Goal: Task Accomplishment & Management: Use online tool/utility

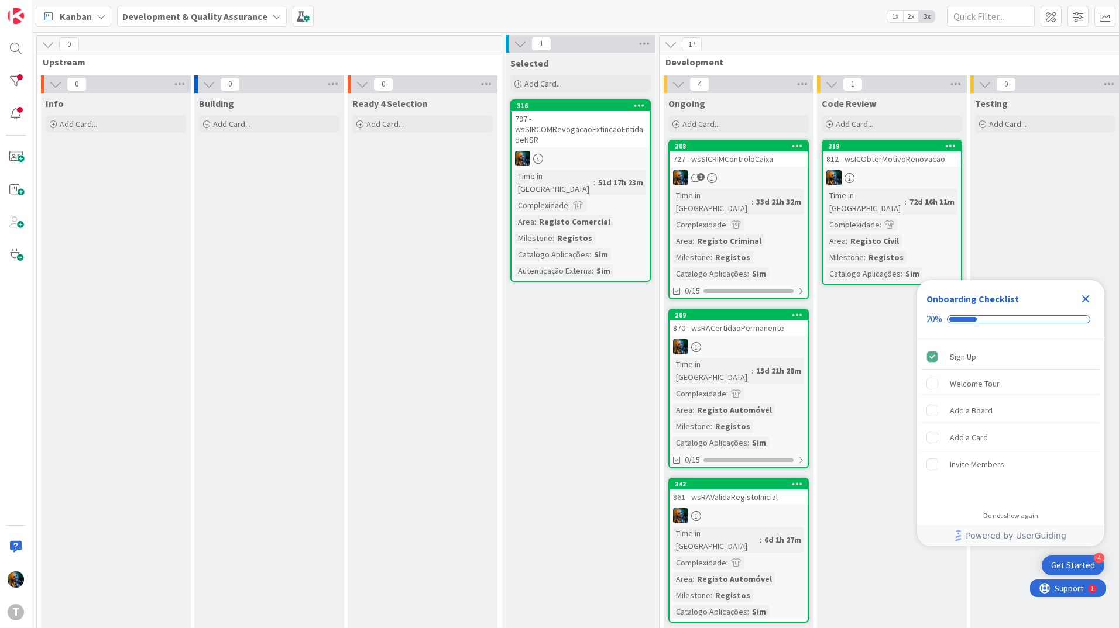
click at [1084, 291] on div "Close Checklist" at bounding box center [1085, 299] width 19 height 19
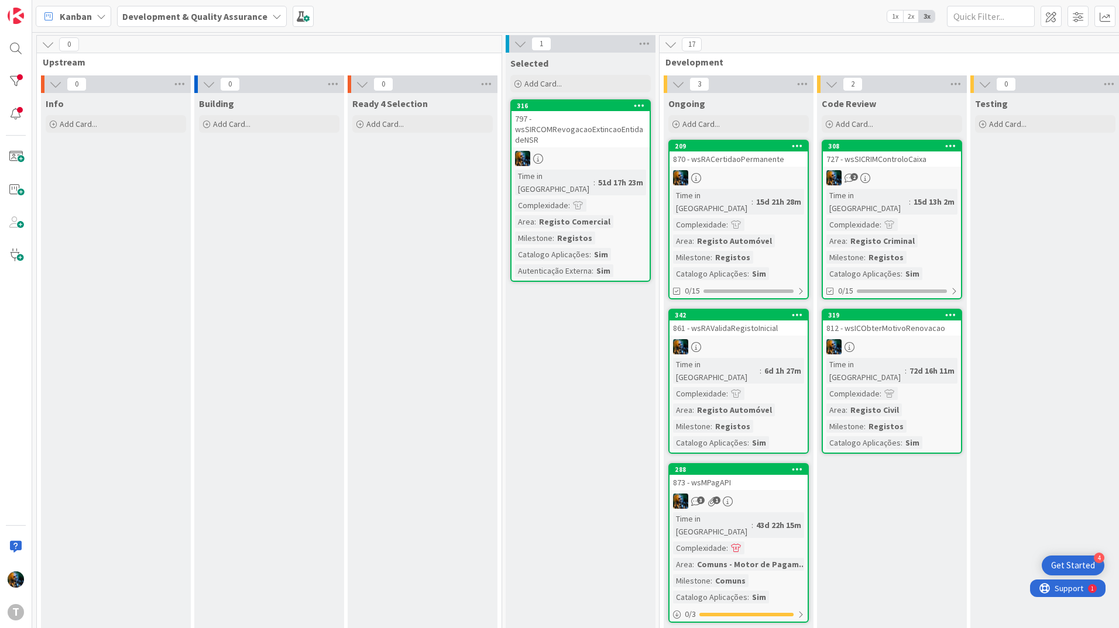
click at [740, 176] on div at bounding box center [738, 177] width 138 height 15
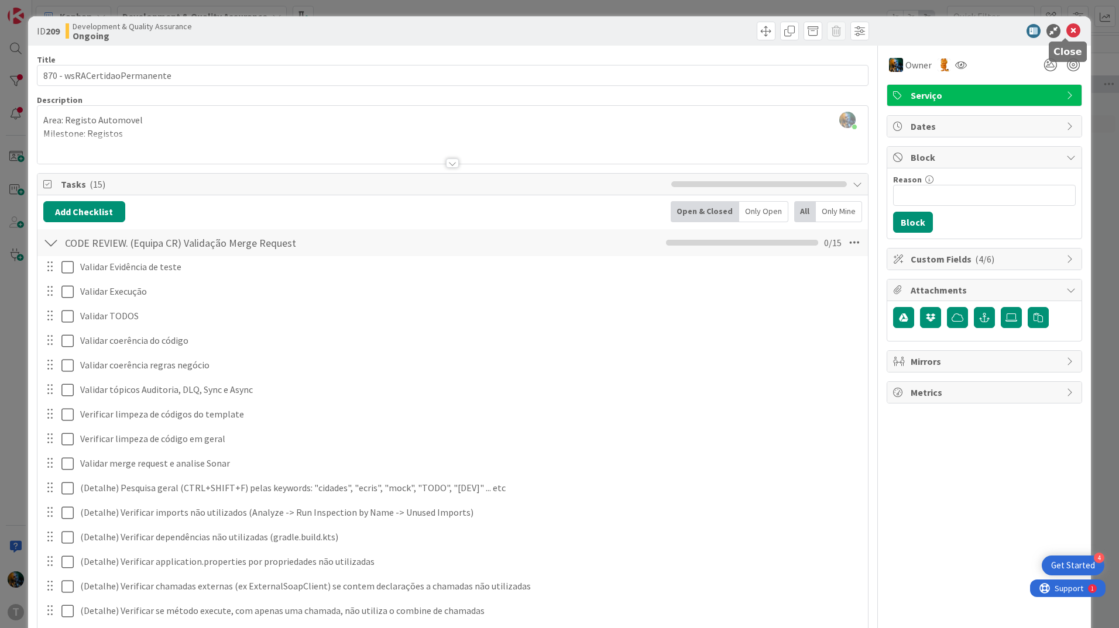
click at [1067, 31] on icon at bounding box center [1073, 31] width 14 height 14
